Goal: Find specific page/section: Find specific page/section

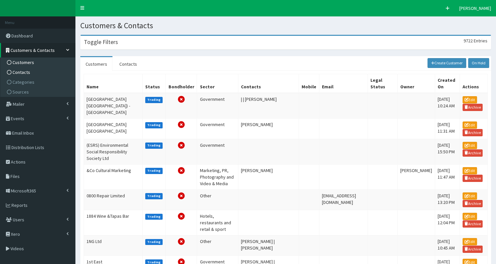
click at [22, 72] on span "Contacts" at bounding box center [21, 72] width 18 height 6
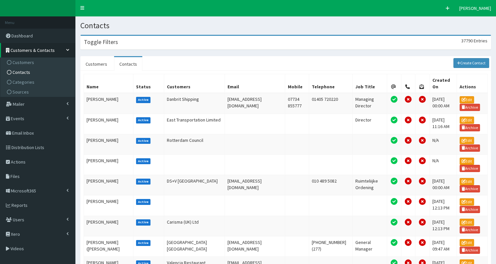
click at [123, 44] on div "Toggle Filters 37790 Entries" at bounding box center [286, 42] width 410 height 13
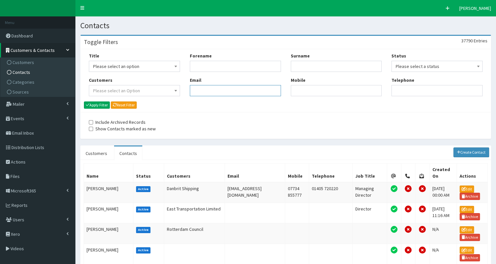
click at [210, 91] on input "Email" at bounding box center [235, 90] width 91 height 11
paste input "m.s.park@hull.ac.uk"
type input "m.s.park@hull.ac.uk"
click at [93, 103] on button "Apply Filter" at bounding box center [97, 104] width 26 height 7
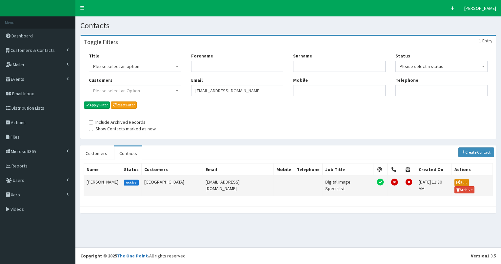
click at [458, 180] on link "Edit" at bounding box center [462, 182] width 14 height 7
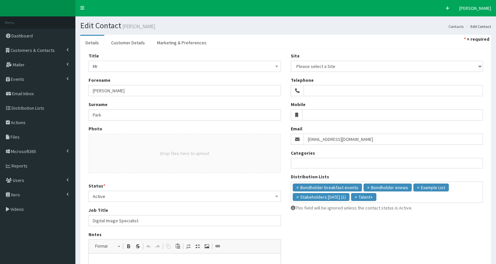
select select
click at [26, 50] on span "Customers & Contacts" at bounding box center [32, 50] width 44 height 6
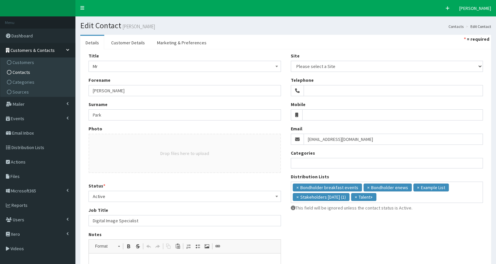
click at [21, 72] on span "Contacts" at bounding box center [21, 72] width 18 height 6
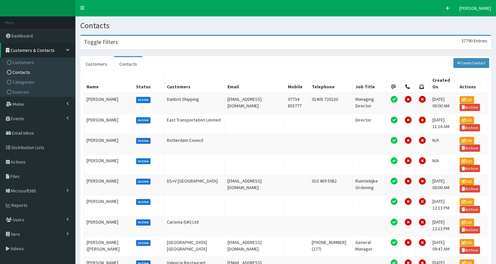
drag, startPoint x: 0, startPoint y: 0, endPoint x: 241, endPoint y: 69, distance: 250.5
click at [131, 38] on div "Toggle Filters 37790 Entries" at bounding box center [286, 42] width 410 height 13
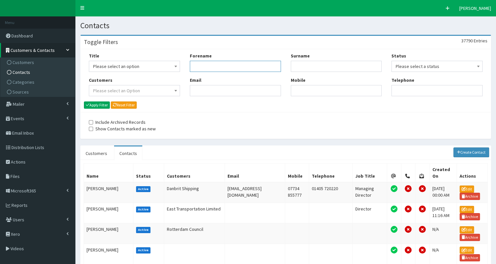
click at [239, 71] on input "Forename" at bounding box center [235, 66] width 91 height 11
type input "rose"
type input "james"
click at [94, 106] on button "Apply Filter" at bounding box center [97, 104] width 26 height 7
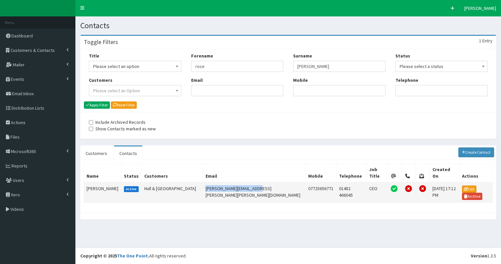
drag, startPoint x: 199, startPoint y: 181, endPoint x: 251, endPoint y: 180, distance: 51.2
click at [251, 182] on td "[PERSON_NAME][EMAIL_ADDRESS][PERSON_NAME][PERSON_NAME][DOMAIN_NAME]" at bounding box center [254, 192] width 103 height 21
copy td "[PERSON_NAME][EMAIL_ADDRESS][PERSON_NAME][PERSON_NAME][DOMAIN_NAME]"
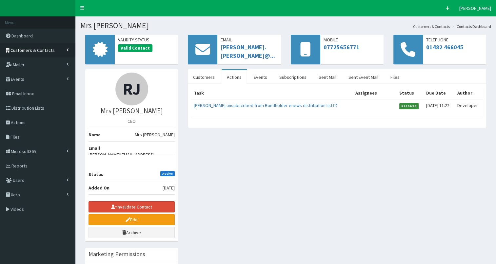
click at [27, 50] on span "Customers & Contacts" at bounding box center [32, 50] width 44 height 6
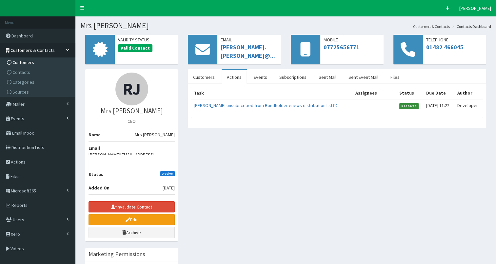
click at [17, 62] on span "Customers" at bounding box center [23, 62] width 22 height 6
